Goal: Task Accomplishment & Management: Manage account settings

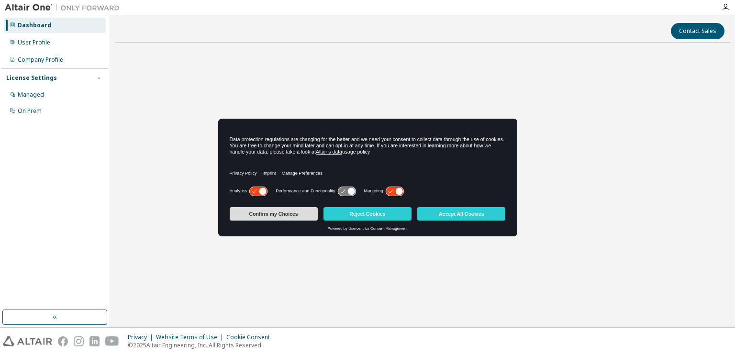
click at [301, 214] on button "Confirm my Choices" at bounding box center [274, 213] width 88 height 13
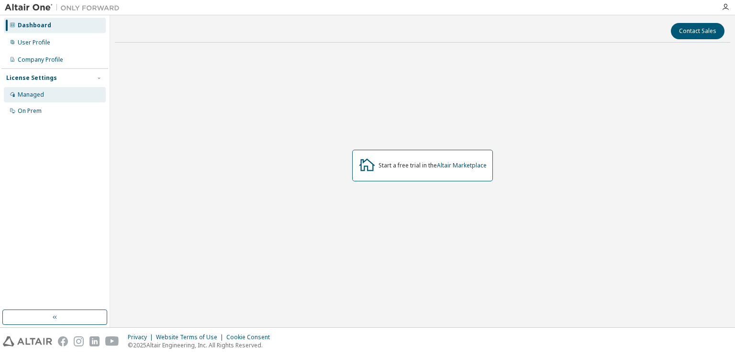
click at [34, 93] on div "Managed" at bounding box center [31, 95] width 26 height 8
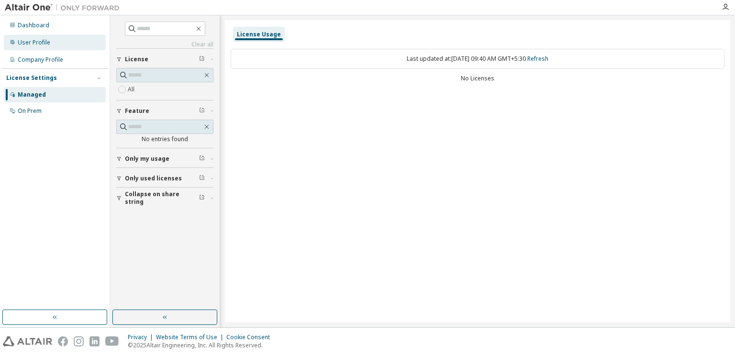
click at [45, 49] on div "User Profile" at bounding box center [55, 42] width 102 height 15
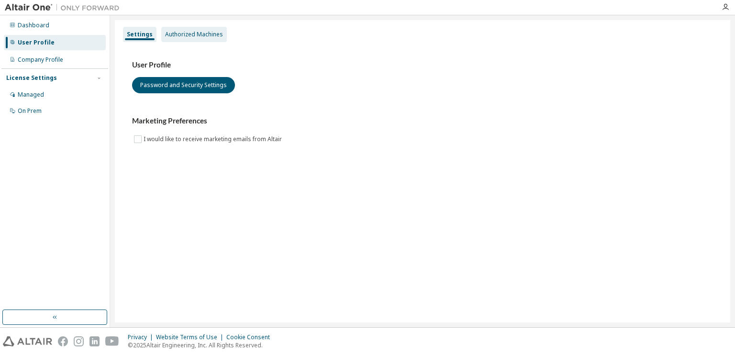
click at [184, 35] on div "Authorized Machines" at bounding box center [194, 35] width 58 height 8
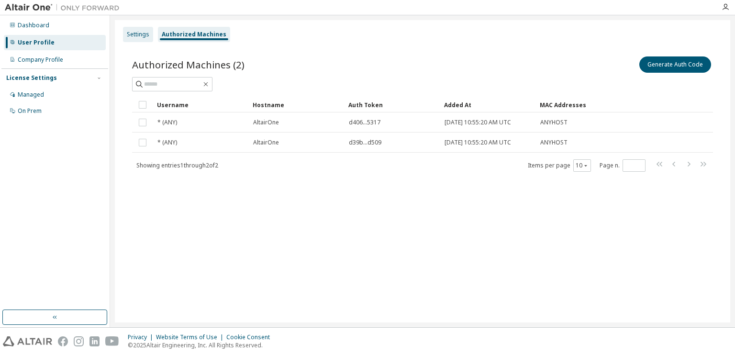
click at [140, 35] on div "Settings" at bounding box center [138, 35] width 22 height 8
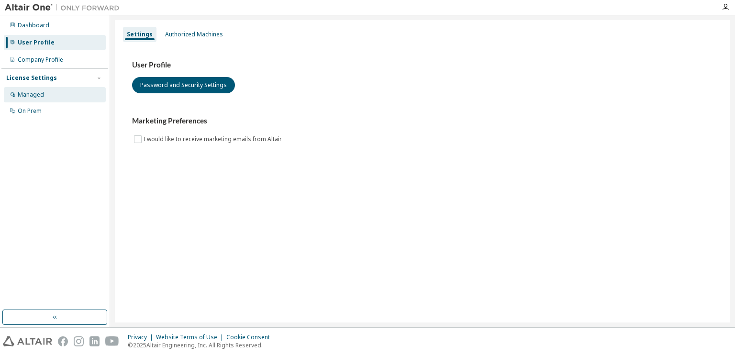
click at [45, 98] on div "Managed" at bounding box center [55, 94] width 102 height 15
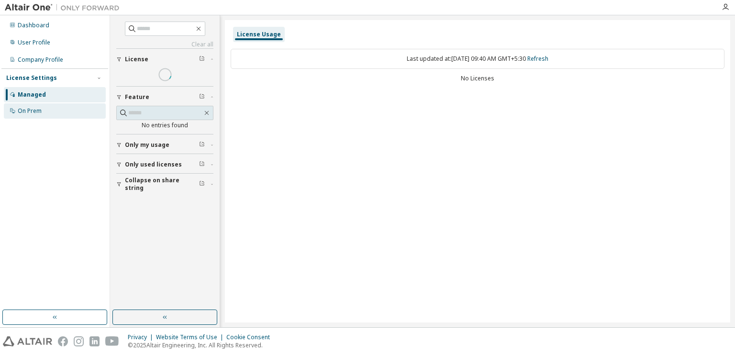
click at [37, 110] on div "On Prem" at bounding box center [30, 111] width 24 height 8
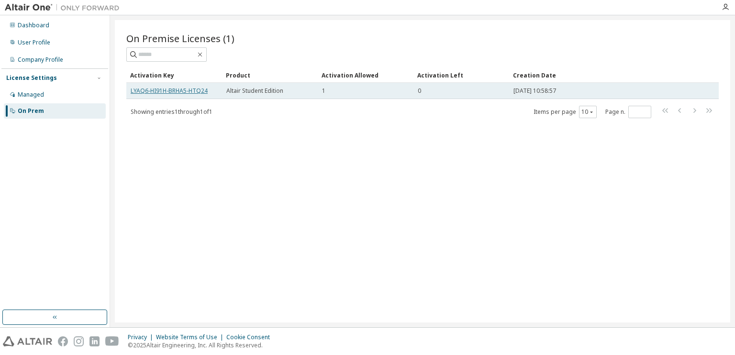
click at [199, 90] on link "LYAQ6-HI91H-BRHA5-HTQ24" at bounding box center [169, 91] width 77 height 8
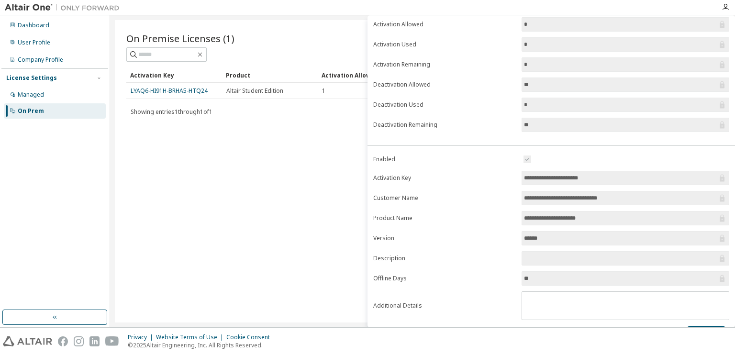
scroll to position [83, 0]
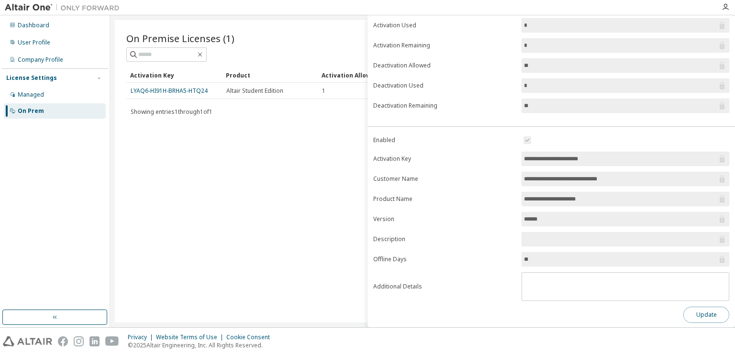
click at [683, 307] on button "Update" at bounding box center [706, 315] width 46 height 16
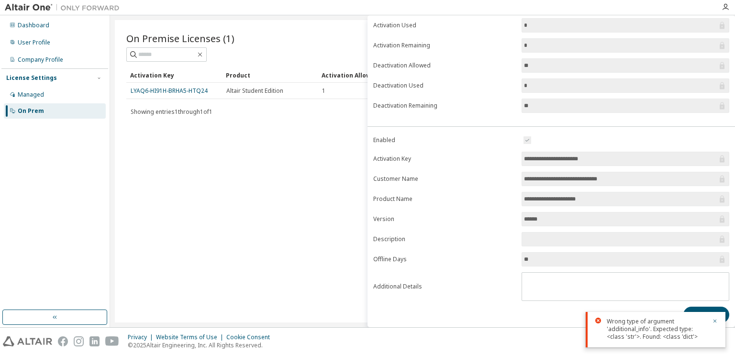
scroll to position [0, 0]
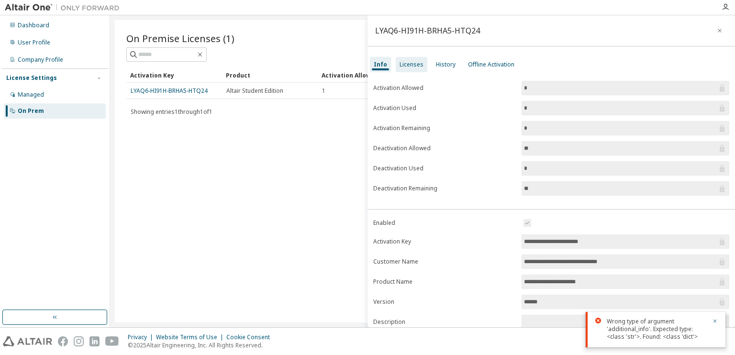
click at [409, 61] on div "Licenses" at bounding box center [412, 65] width 24 height 8
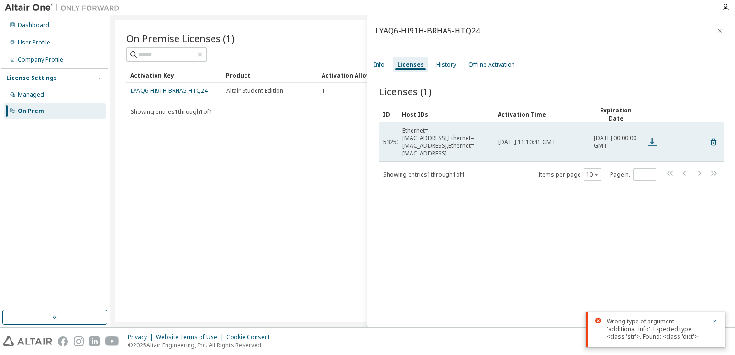
click at [653, 139] on icon at bounding box center [651, 141] width 11 height 11
